Goal: Use online tool/utility: Use online tool/utility

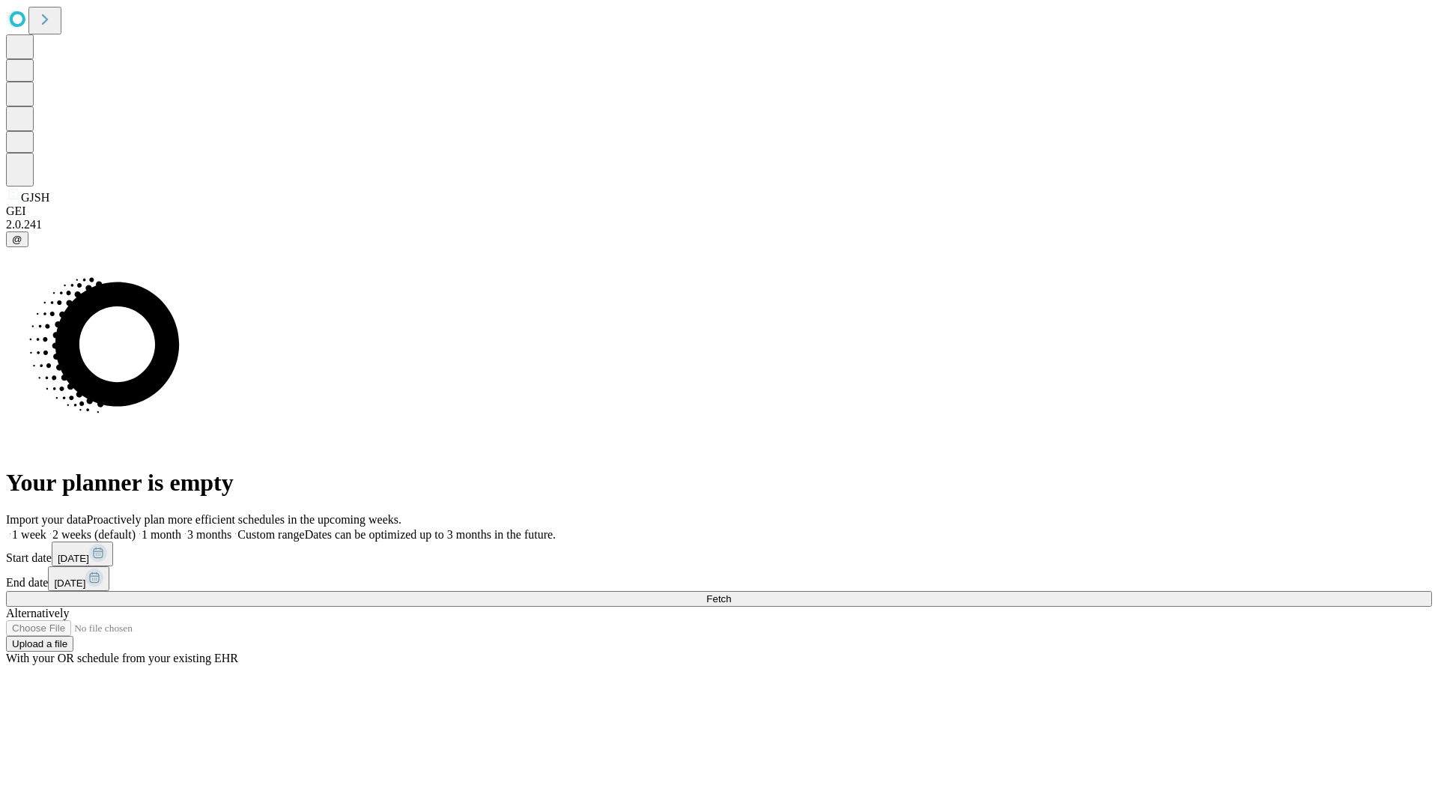
click at [731, 593] on span "Fetch" at bounding box center [718, 598] width 25 height 11
